Goal: Task Accomplishment & Management: Use online tool/utility

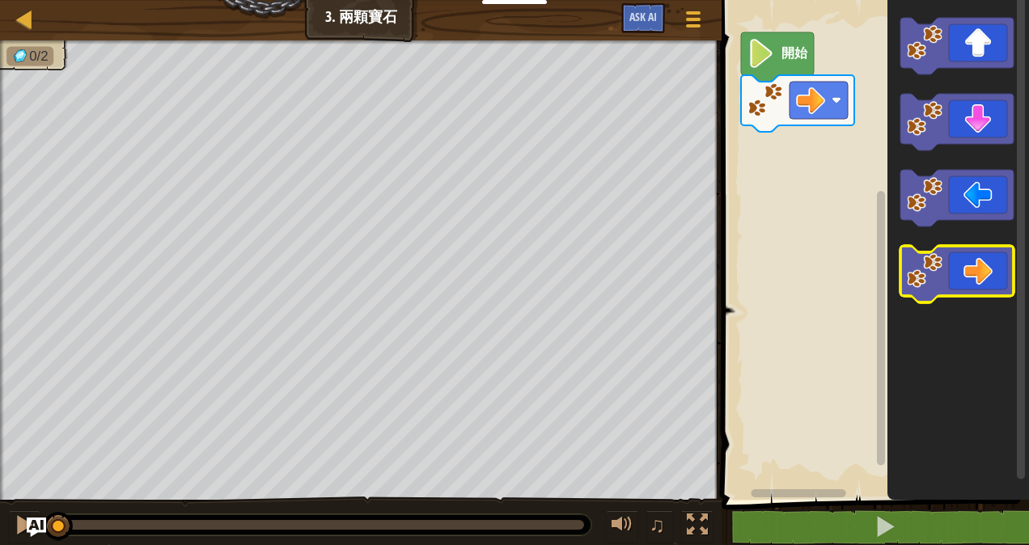
click at [932, 280] on image "Blockly工作區" at bounding box center [925, 271] width 36 height 36
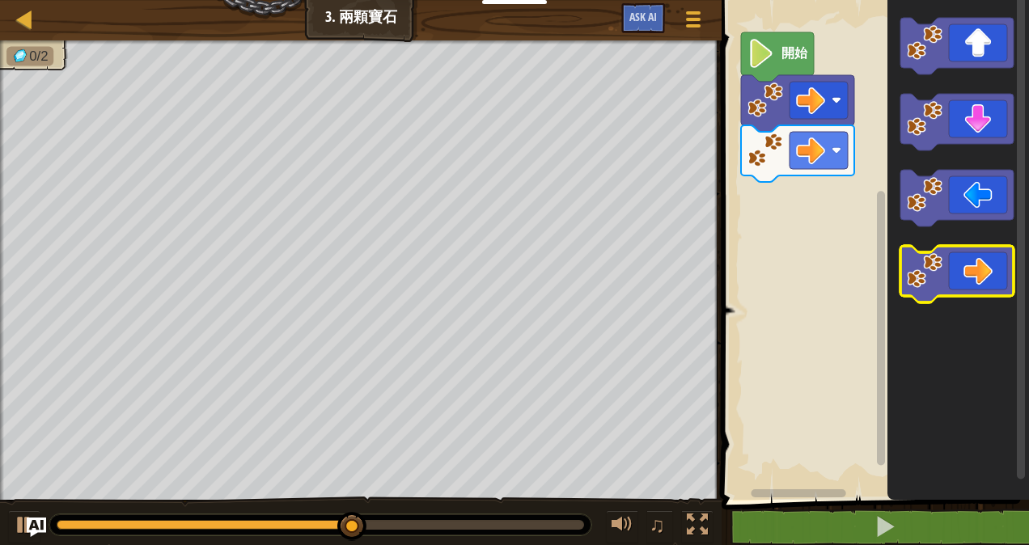
click at [919, 269] on image "Blockly工作區" at bounding box center [925, 271] width 36 height 36
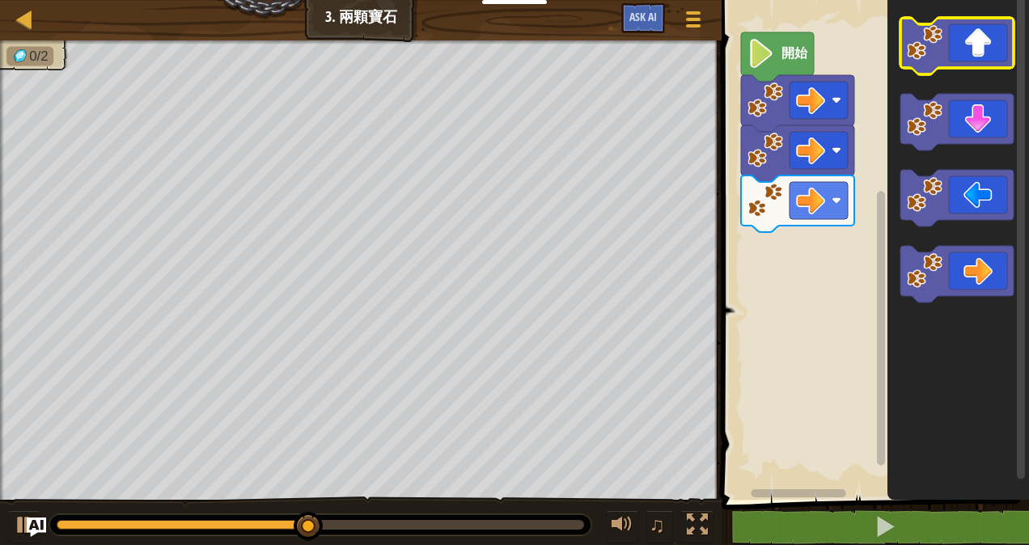
click at [960, 70] on rect "Blockly工作區" at bounding box center [957, 46] width 113 height 57
click at [959, 32] on icon "Blockly工作區" at bounding box center [957, 46] width 113 height 57
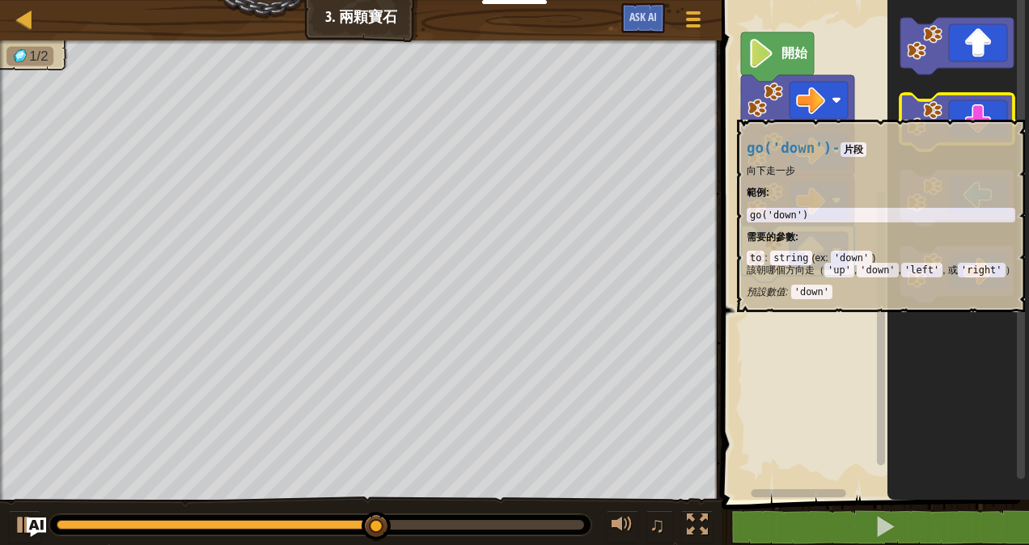
click at [962, 112] on icon "Blockly工作區" at bounding box center [957, 122] width 113 height 57
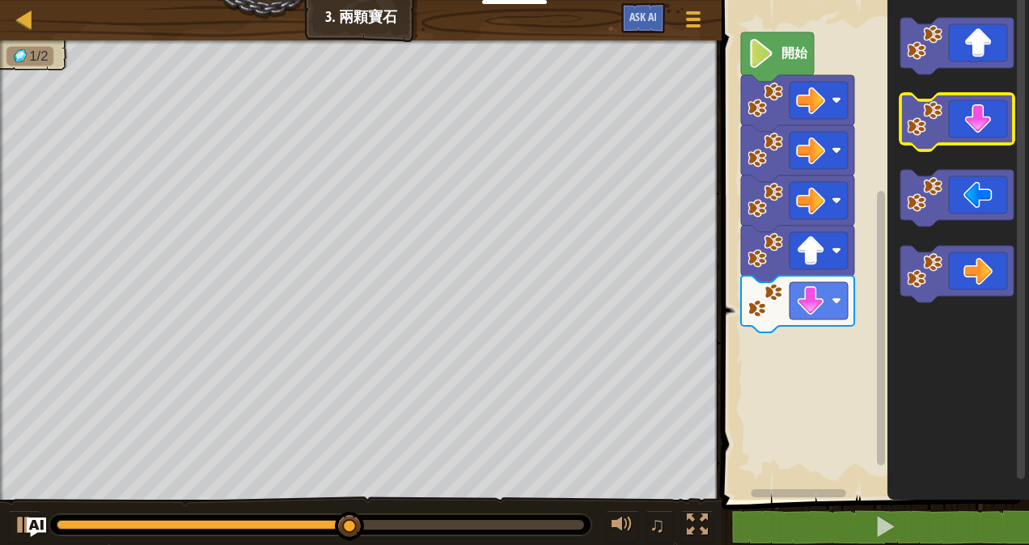
click at [962, 112] on icon "Blockly工作區" at bounding box center [957, 122] width 113 height 57
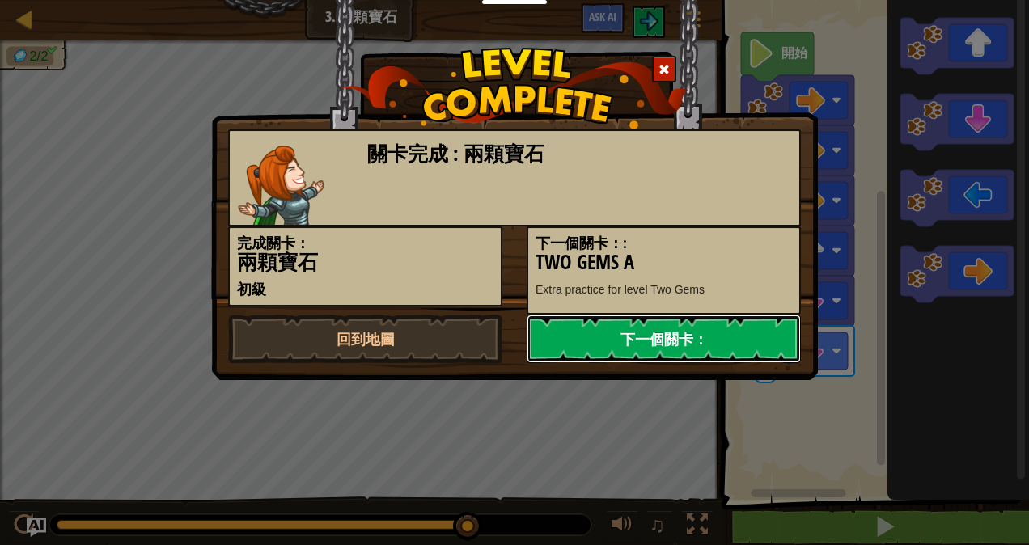
click at [693, 350] on link "下一個關卡：" at bounding box center [664, 339] width 274 height 49
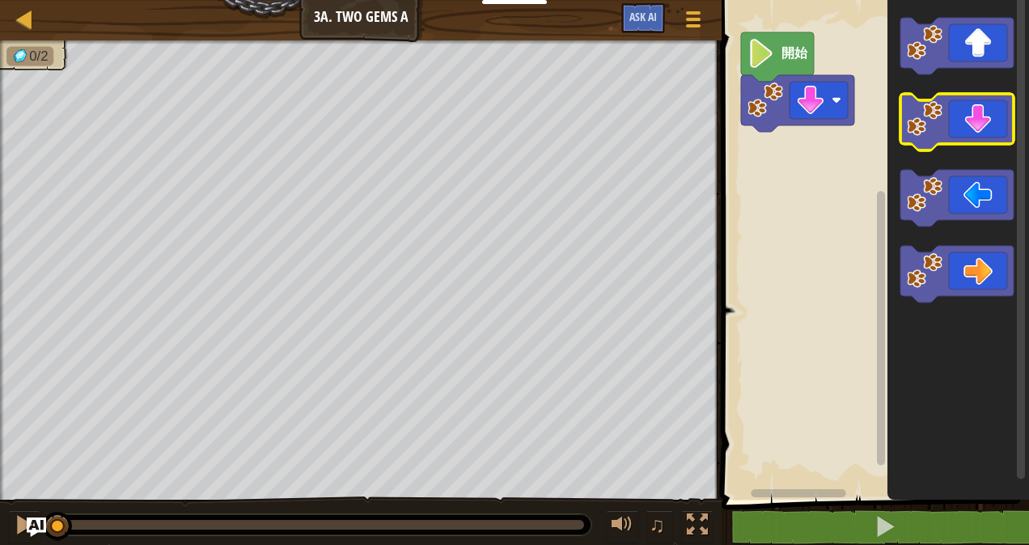
click at [974, 98] on icon "Blockly工作區" at bounding box center [957, 122] width 113 height 57
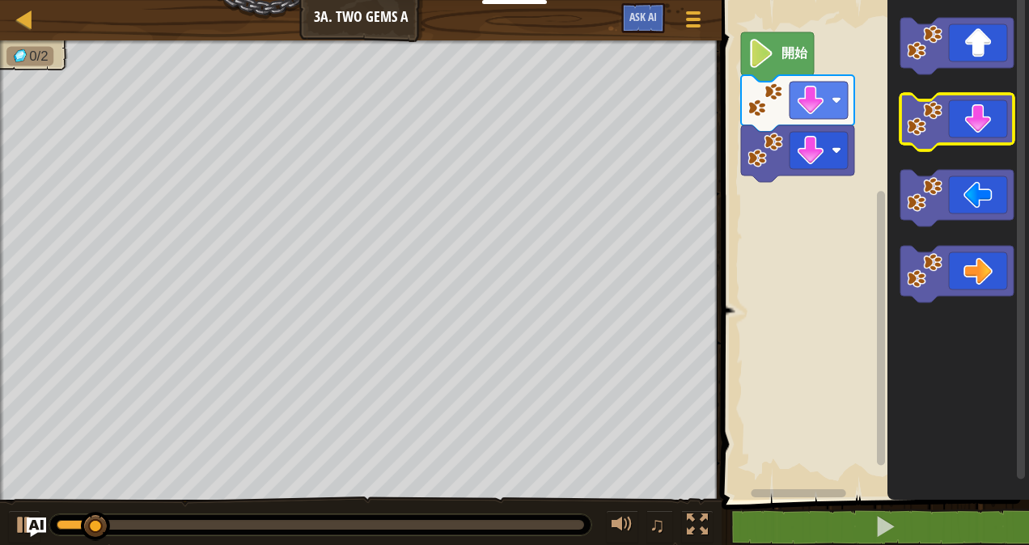
click at [974, 98] on icon "Blockly工作區" at bounding box center [957, 122] width 113 height 57
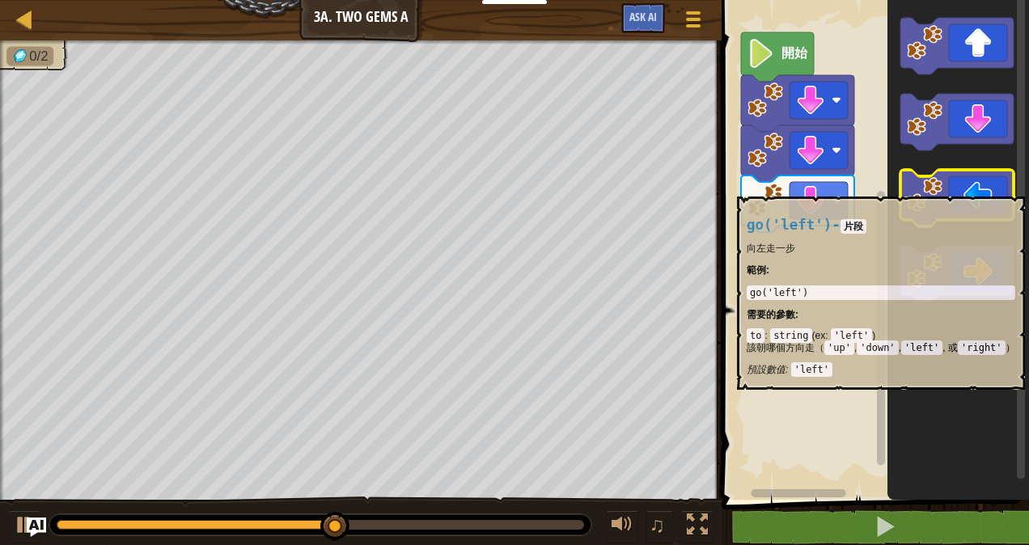
click at [961, 189] on icon "Blockly工作區" at bounding box center [957, 198] width 113 height 57
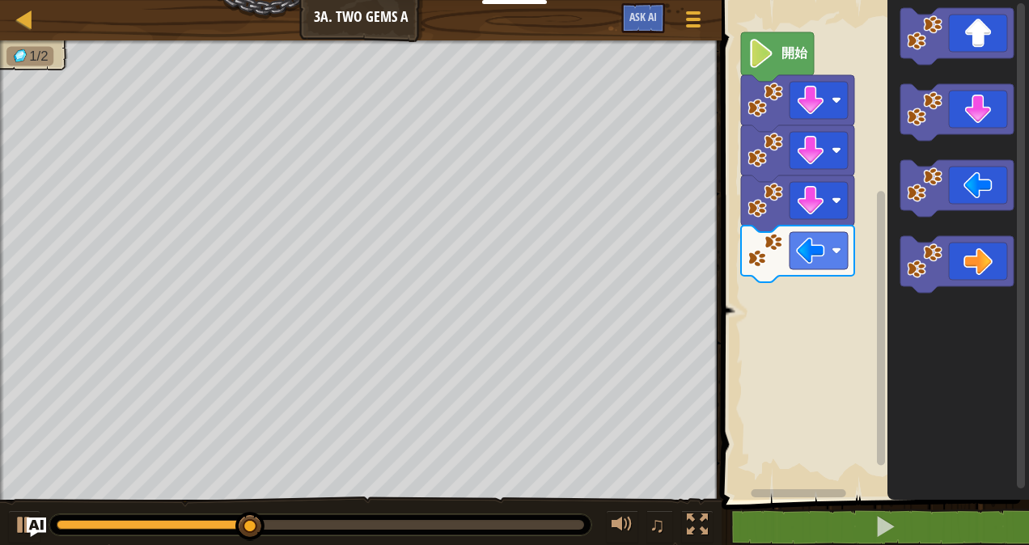
click at [961, 182] on icon "Blockly工作區" at bounding box center [957, 188] width 113 height 57
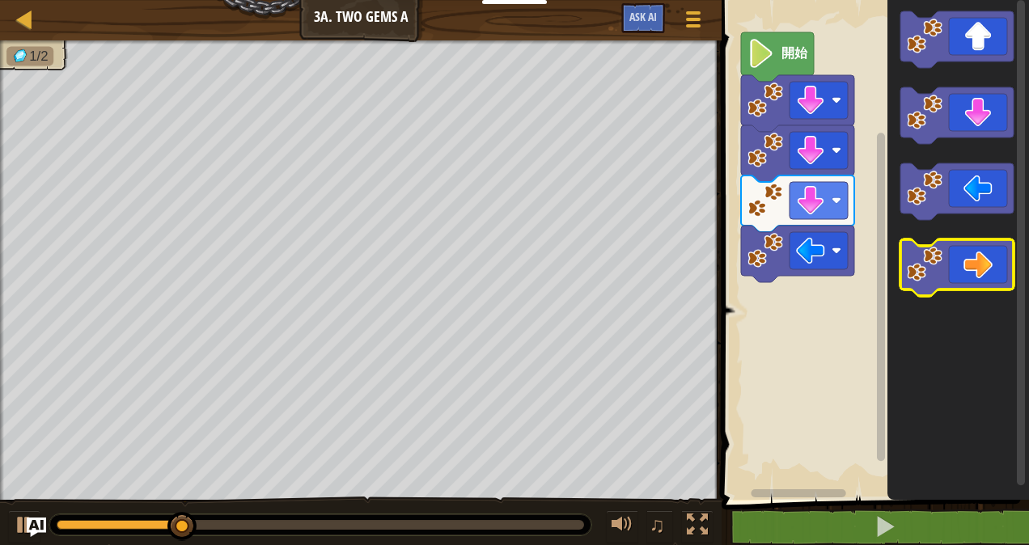
click at [935, 280] on image "Blockly工作區" at bounding box center [925, 265] width 36 height 36
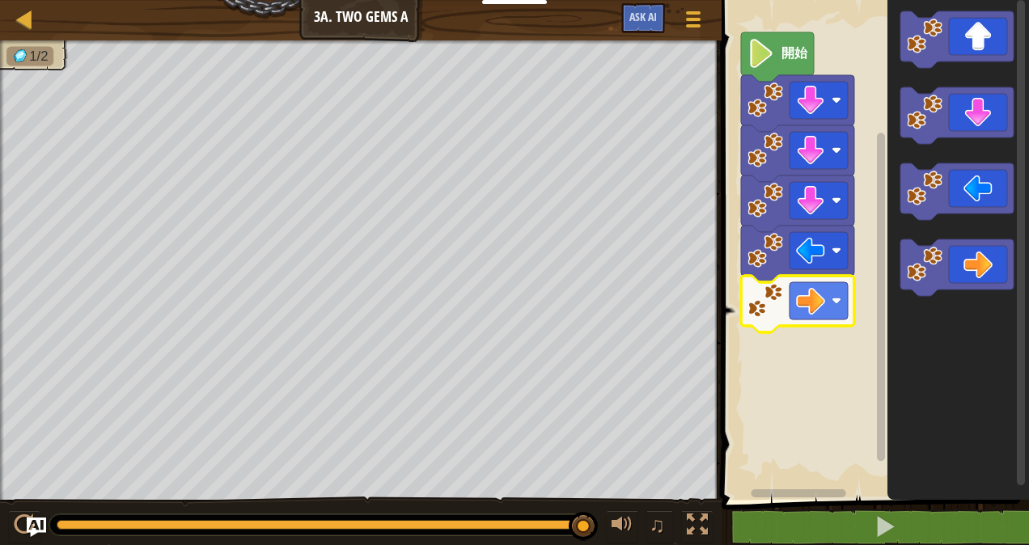
click at [773, 291] on image "Blockly工作區" at bounding box center [766, 301] width 36 height 36
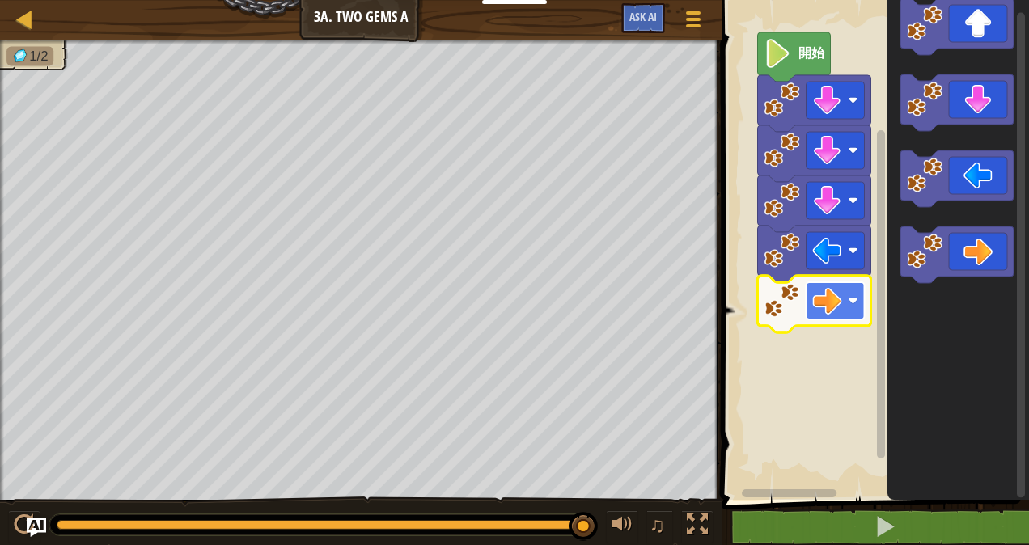
click at [851, 295] on rect "Blockly工作區" at bounding box center [836, 300] width 58 height 37
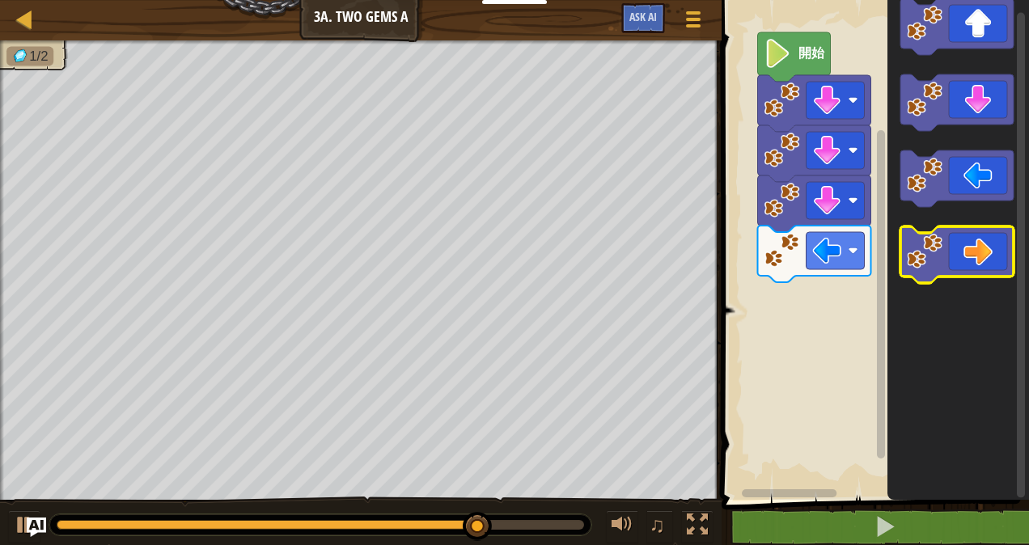
click at [929, 271] on icon "Blockly工作區" at bounding box center [957, 255] width 113 height 57
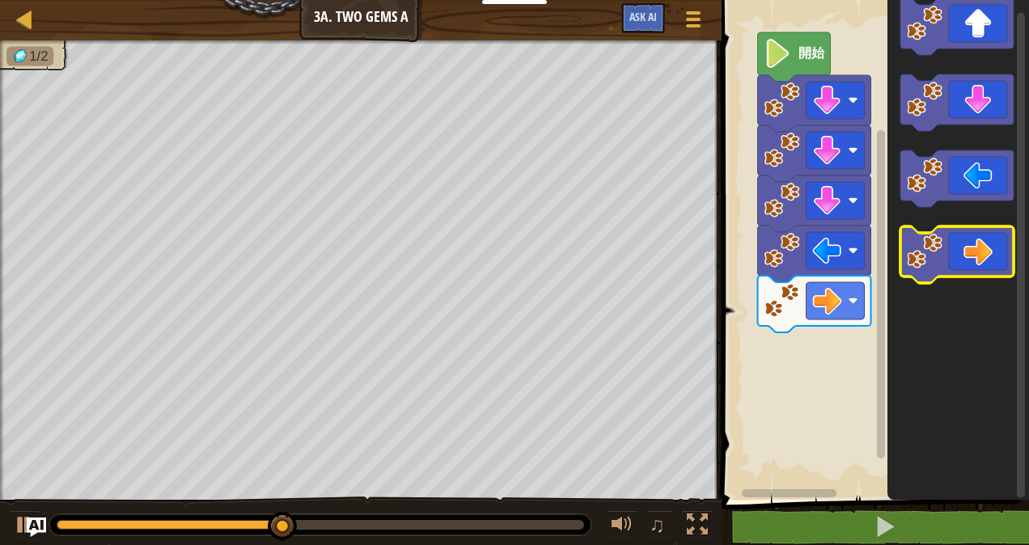
click at [929, 271] on icon "Blockly工作區" at bounding box center [957, 255] width 113 height 57
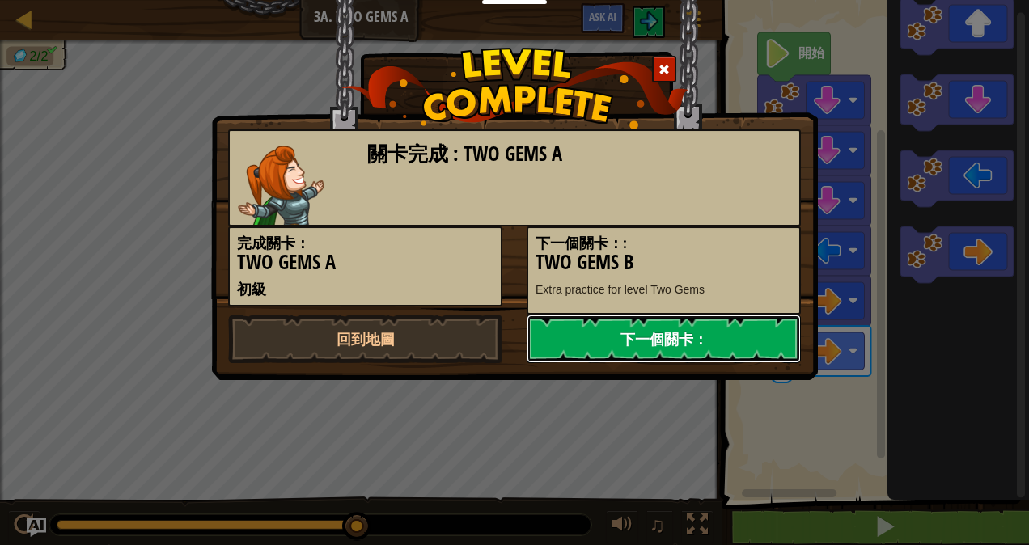
click at [697, 321] on link "下一個關卡：" at bounding box center [664, 339] width 274 height 49
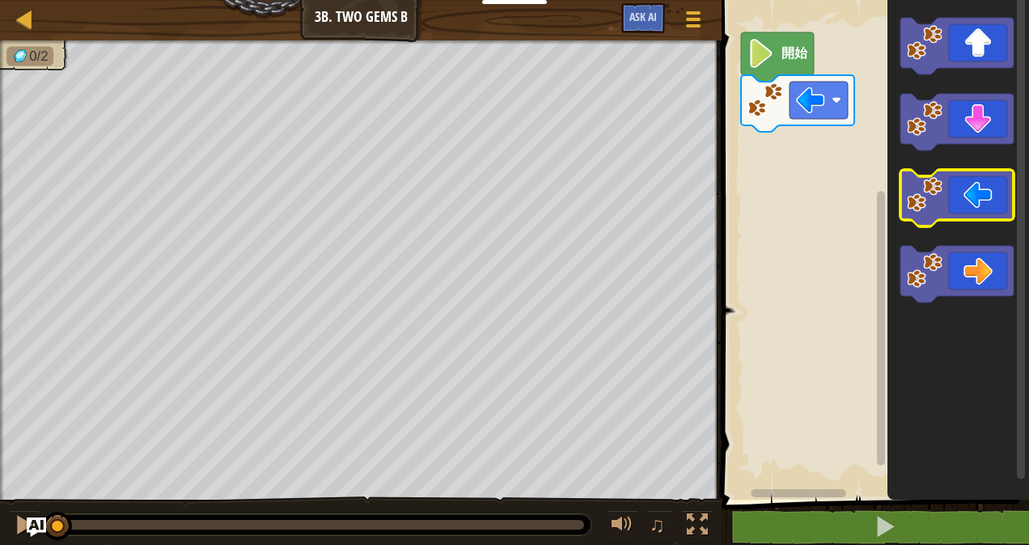
click at [931, 173] on rect "Blockly工作區" at bounding box center [957, 198] width 113 height 57
click at [954, 186] on icon "Blockly工作區" at bounding box center [957, 198] width 113 height 57
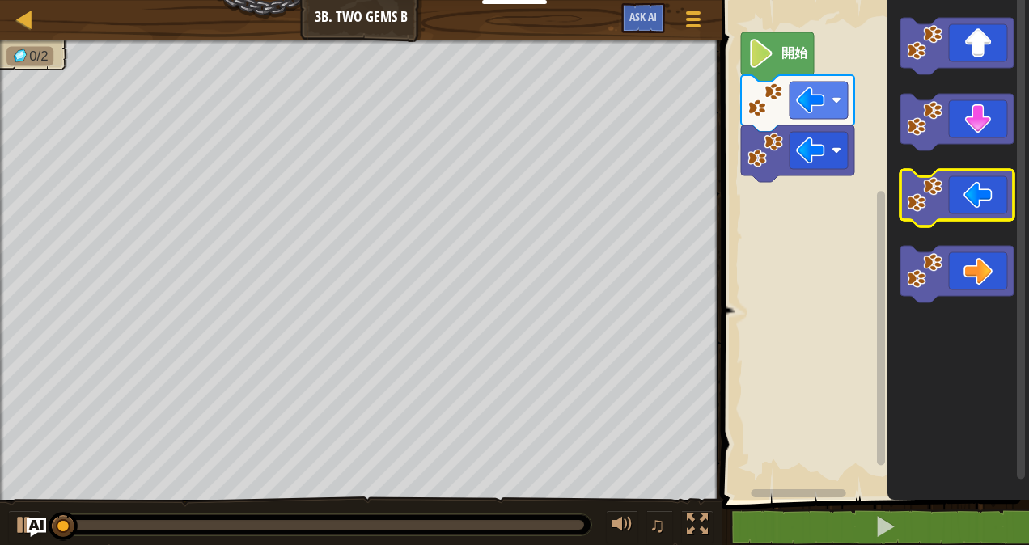
click at [954, 186] on icon "Blockly工作區" at bounding box center [957, 198] width 113 height 57
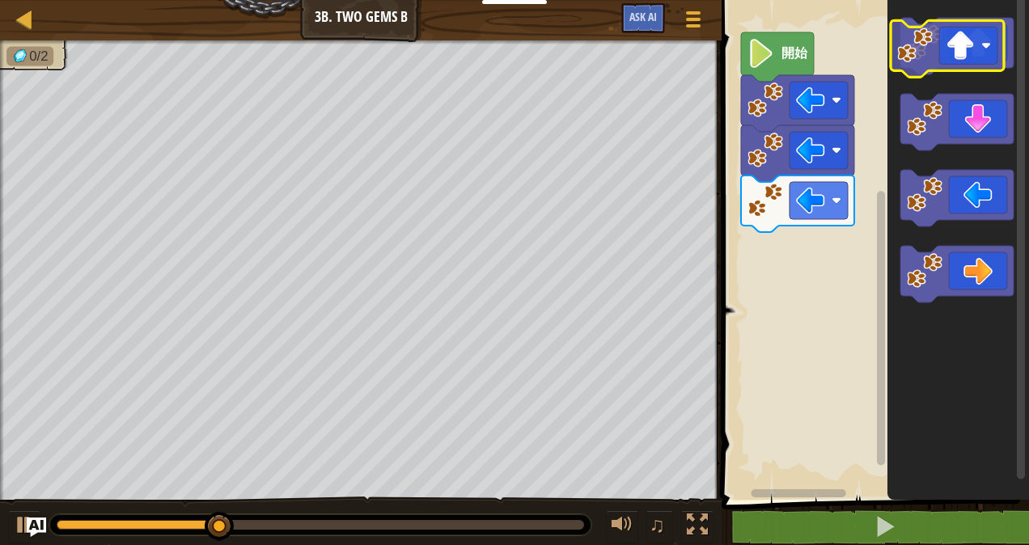
click at [959, 67] on icon "Blockly工作區" at bounding box center [957, 46] width 113 height 57
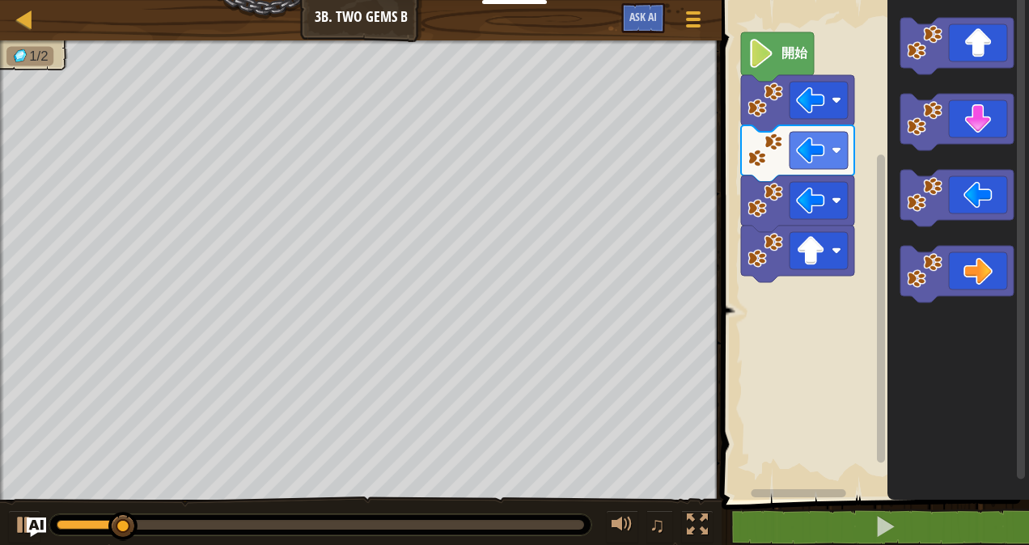
click at [968, 91] on icon "Blockly工作區" at bounding box center [959, 246] width 142 height 508
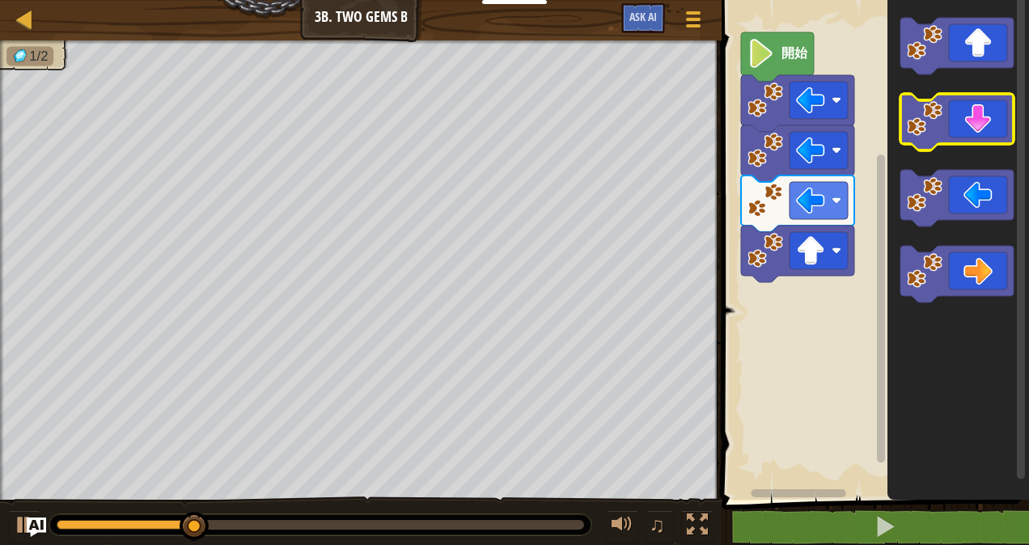
click at [965, 129] on icon "Blockly工作區" at bounding box center [957, 122] width 113 height 57
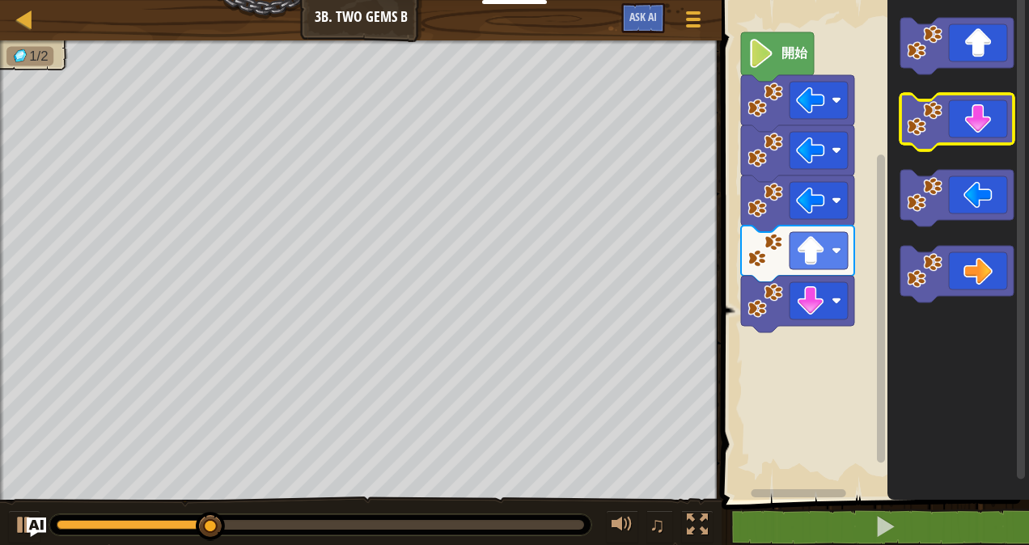
click at [965, 129] on icon "Blockly工作區" at bounding box center [957, 122] width 113 height 57
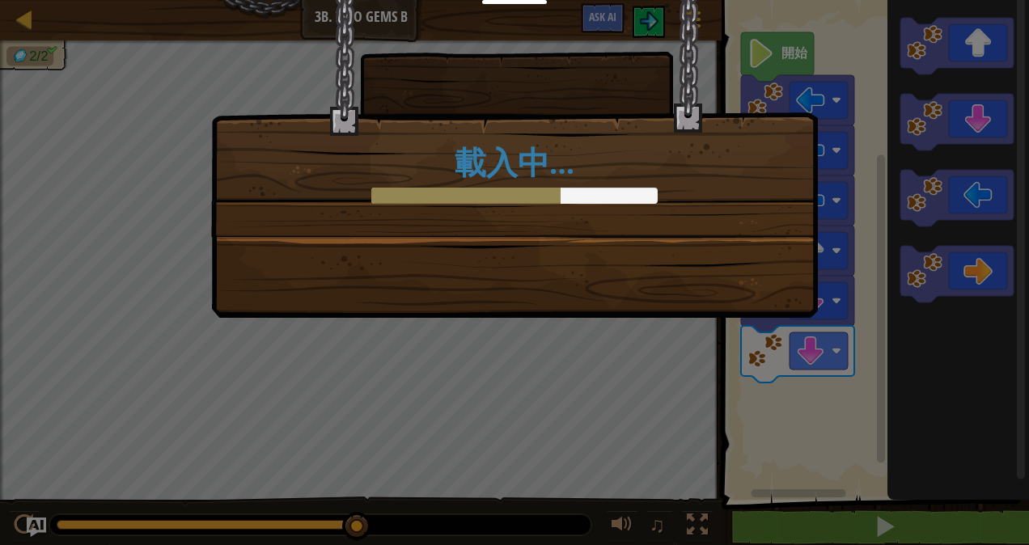
click at [923, 183] on div "載入中…" at bounding box center [514, 272] width 1029 height 545
